Goal: Task Accomplishment & Management: Use online tool/utility

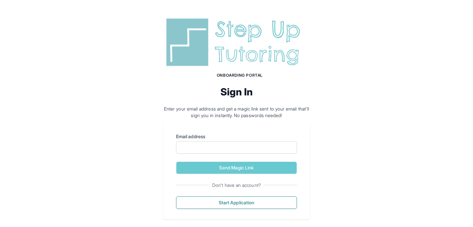
click at [192, 140] on div "Email address" at bounding box center [236, 143] width 121 height 20
click at [196, 144] on input "Email address" at bounding box center [236, 147] width 121 height 12
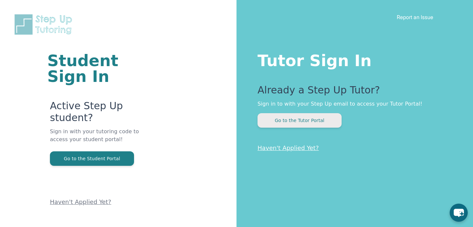
click at [324, 125] on button "Go to the Tutor Portal" at bounding box center [299, 120] width 84 height 14
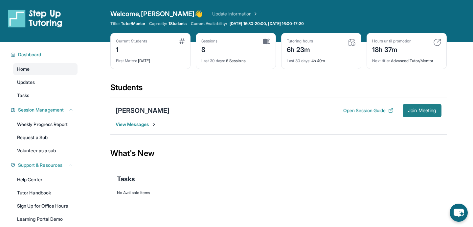
click at [416, 110] on span "Join Meeting" at bounding box center [422, 110] width 28 height 4
